Goal: Task Accomplishment & Management: Manage account settings

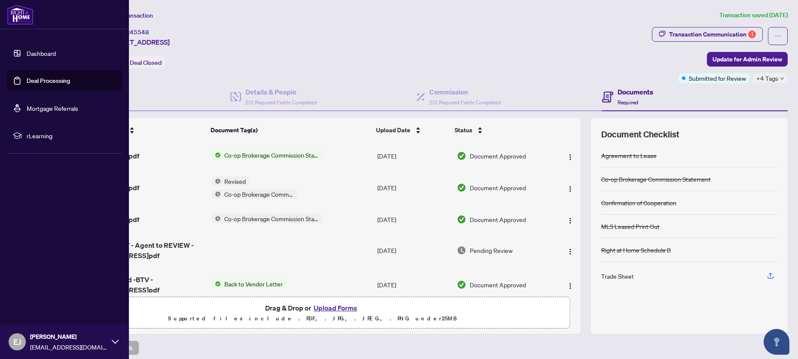
click at [40, 80] on link "Deal Processing" at bounding box center [48, 81] width 43 height 8
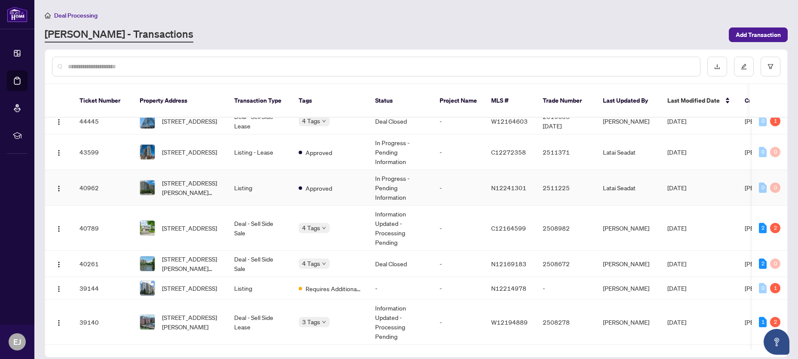
scroll to position [462, 0]
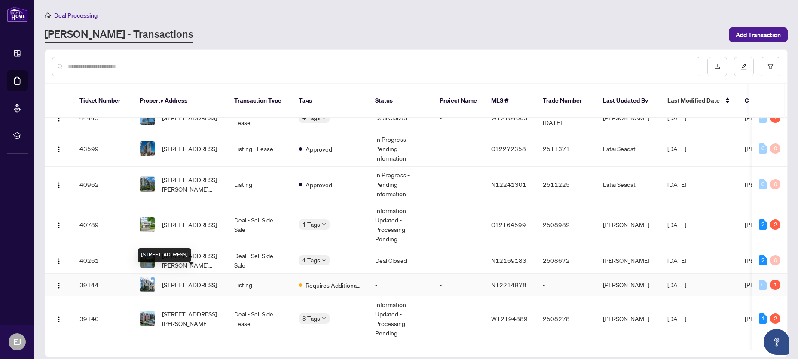
click at [189, 280] on span "[STREET_ADDRESS]" at bounding box center [189, 284] width 55 height 9
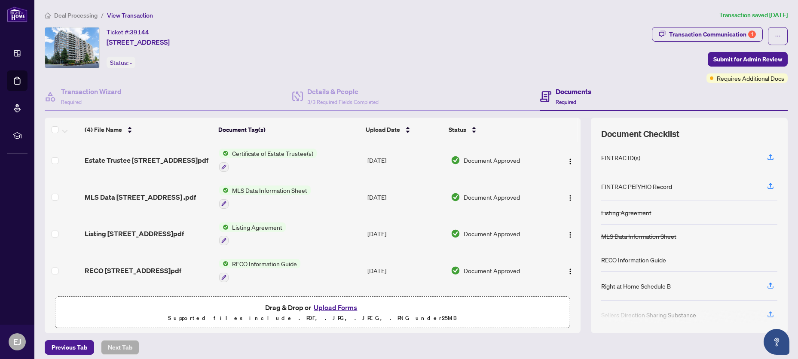
click at [337, 307] on button "Upload Forms" at bounding box center [335, 307] width 49 height 11
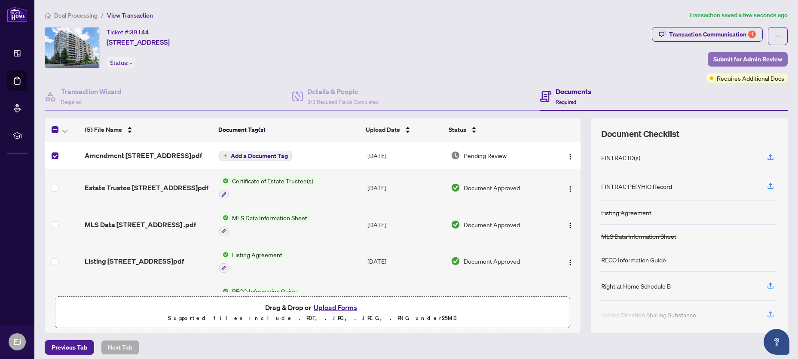
click at [760, 60] on span "Submit for Admin Review" at bounding box center [747, 59] width 69 height 14
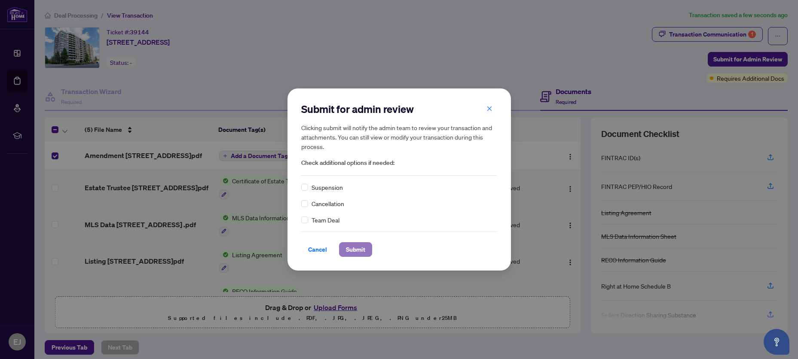
click at [358, 255] on span "Submit" at bounding box center [355, 250] width 19 height 14
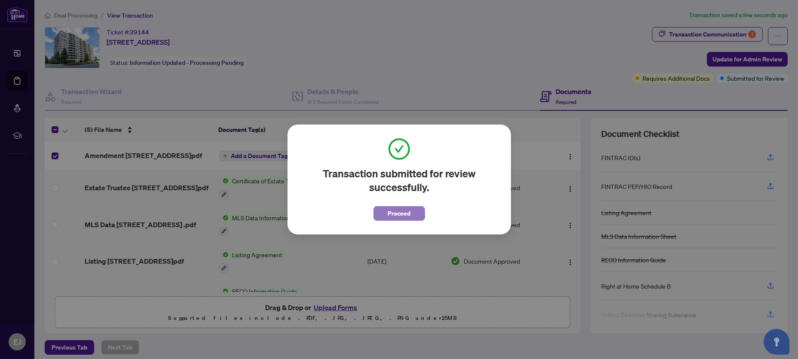
click at [396, 215] on span "Proceed" at bounding box center [399, 214] width 23 height 14
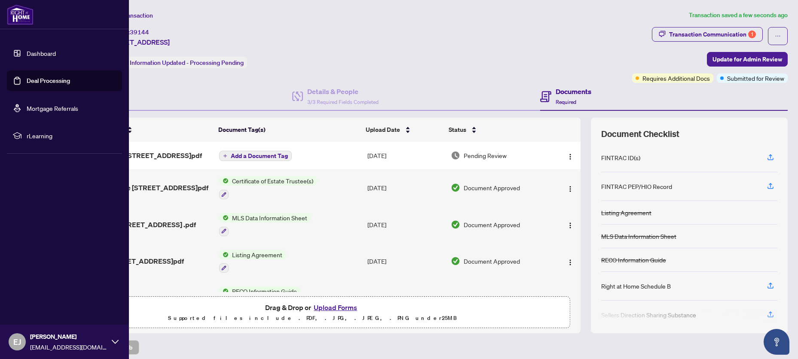
click at [27, 78] on link "Deal Processing" at bounding box center [48, 81] width 43 height 8
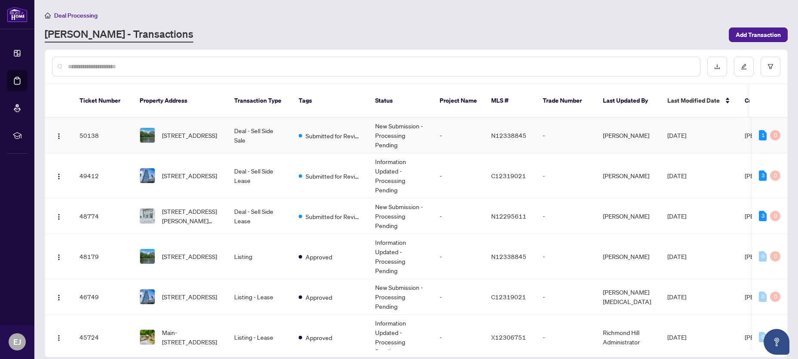
click at [237, 121] on td "Deal - Sell Side Sale" at bounding box center [259, 136] width 64 height 36
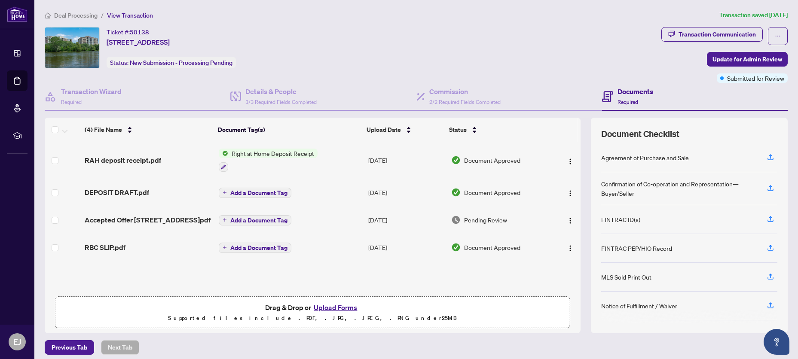
click at [331, 306] on button "Upload Forms" at bounding box center [335, 307] width 49 height 11
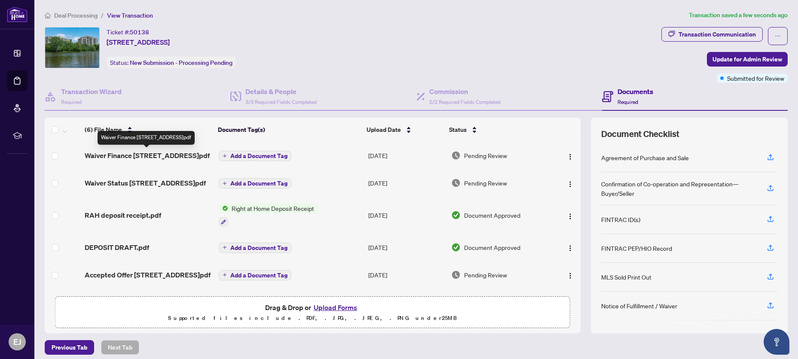
click at [147, 154] on span "Waiver Finance [STREET_ADDRESS]pdf" at bounding box center [147, 155] width 125 height 10
